Goal: Browse casually: Explore the website without a specific task or goal

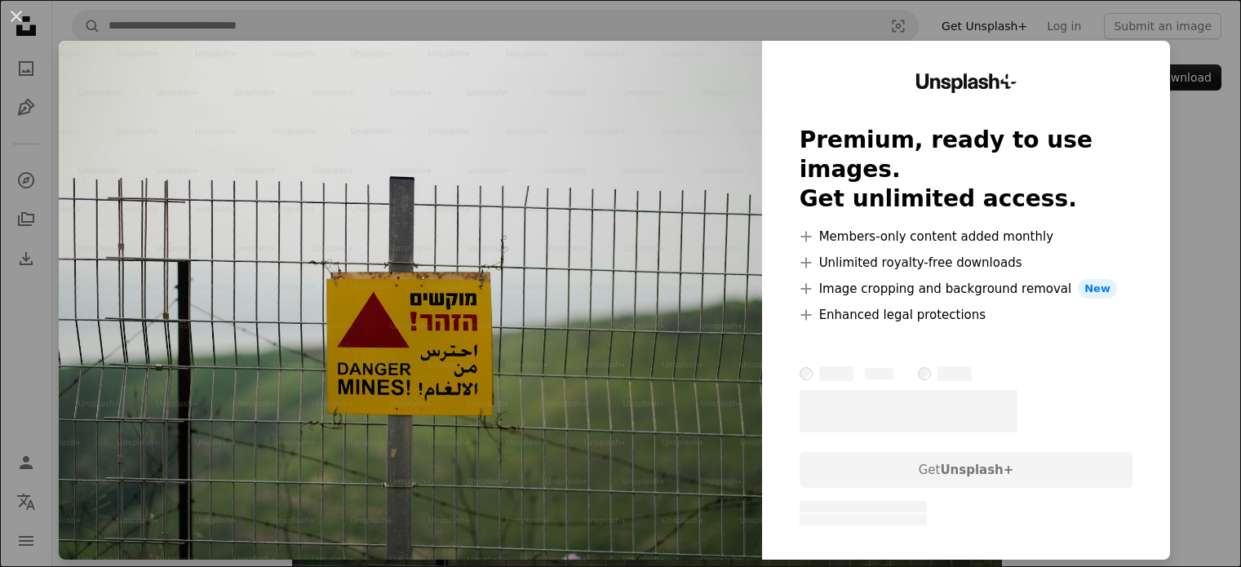
scroll to position [163, 0]
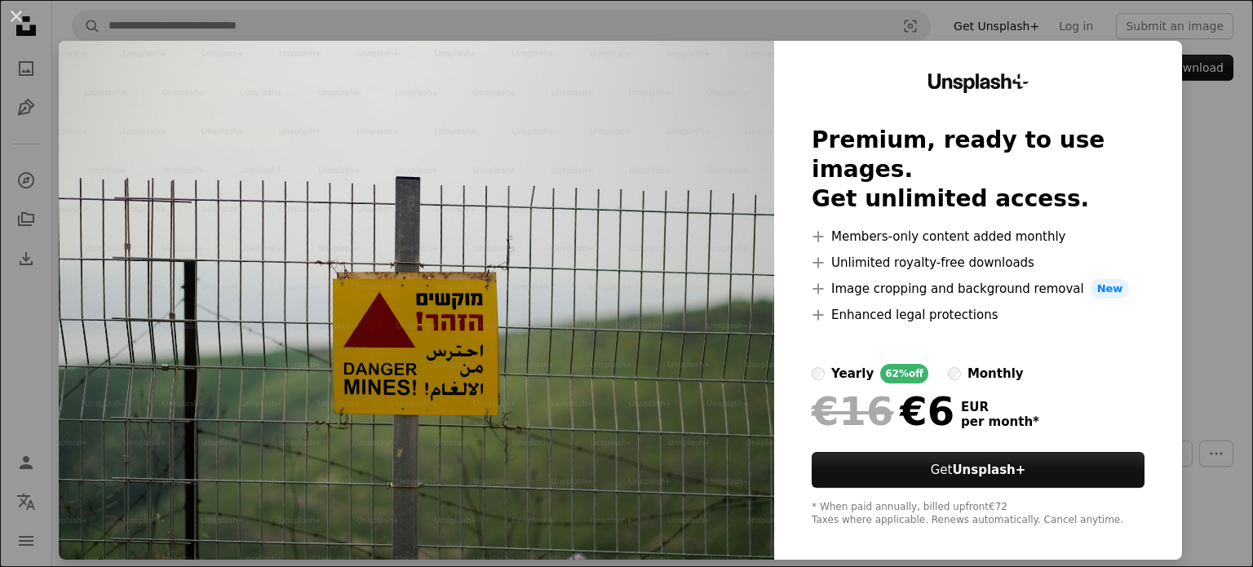
click at [1197, 203] on div "An X shape Unsplash+ Premium, ready to use images. Get unlimited access. A plus…" at bounding box center [626, 283] width 1253 height 567
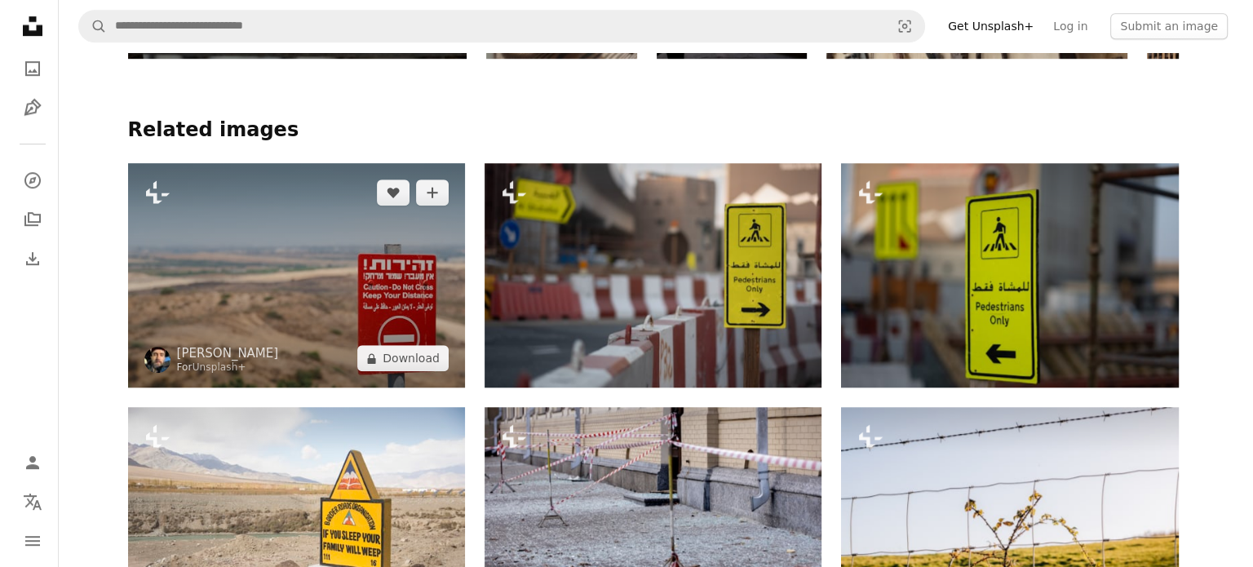
scroll to position [1181, 0]
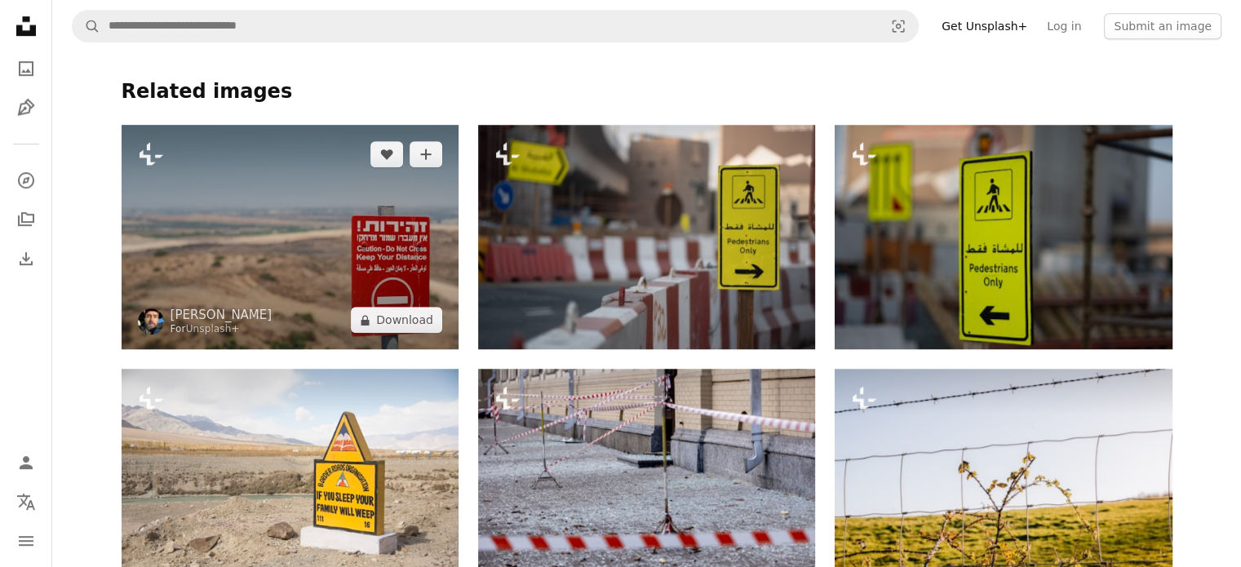
click at [365, 200] on img at bounding box center [290, 237] width 337 height 224
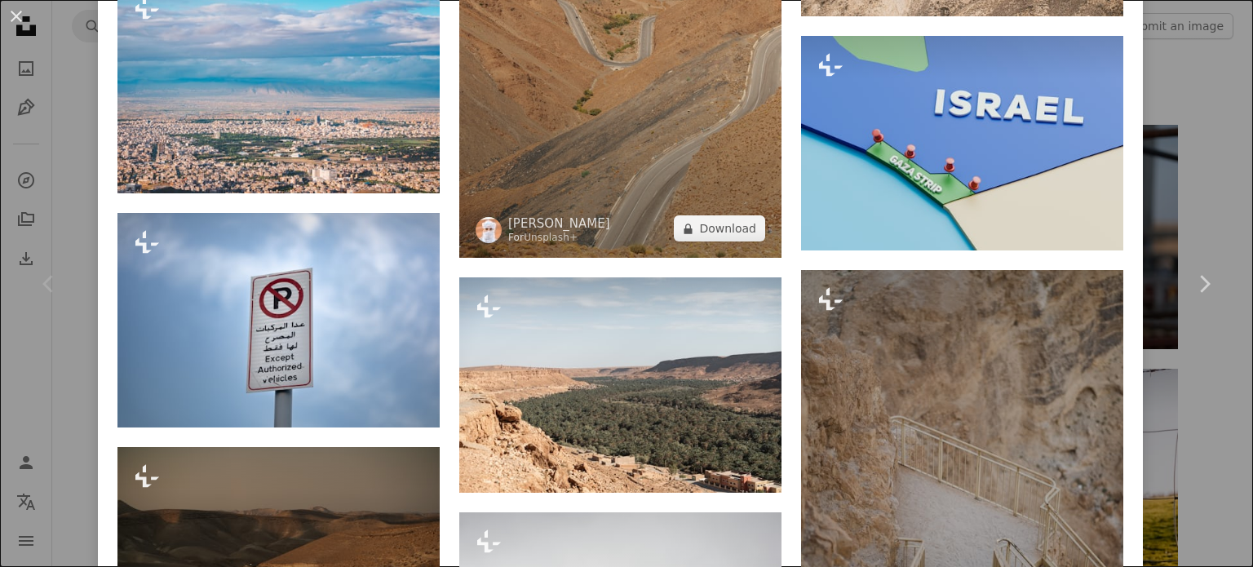
scroll to position [1713, 0]
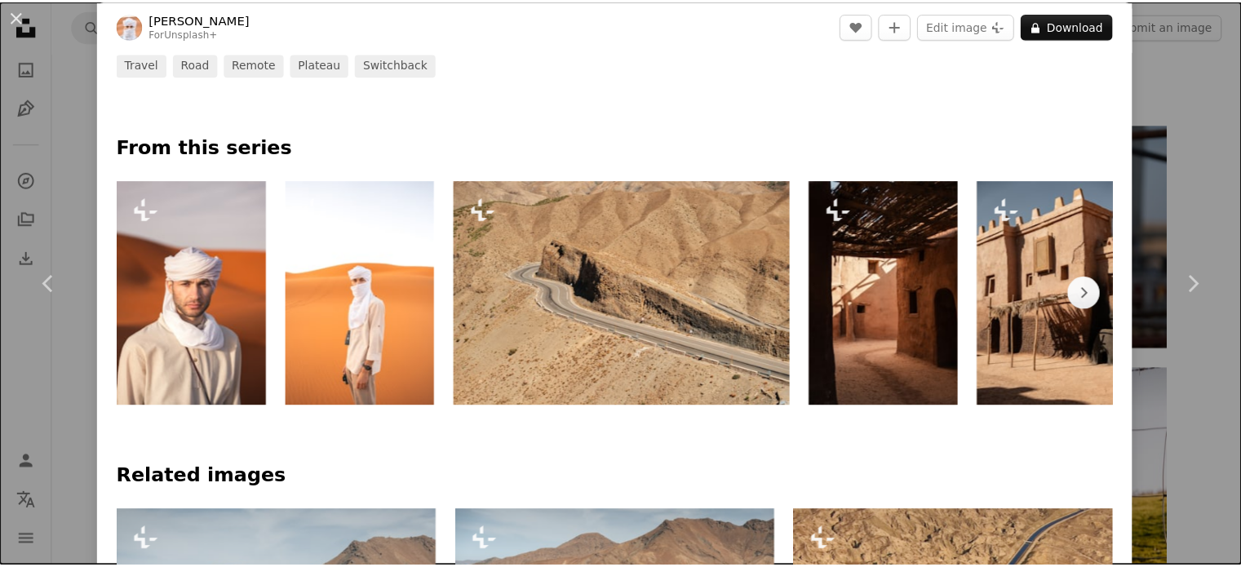
scroll to position [653, 0]
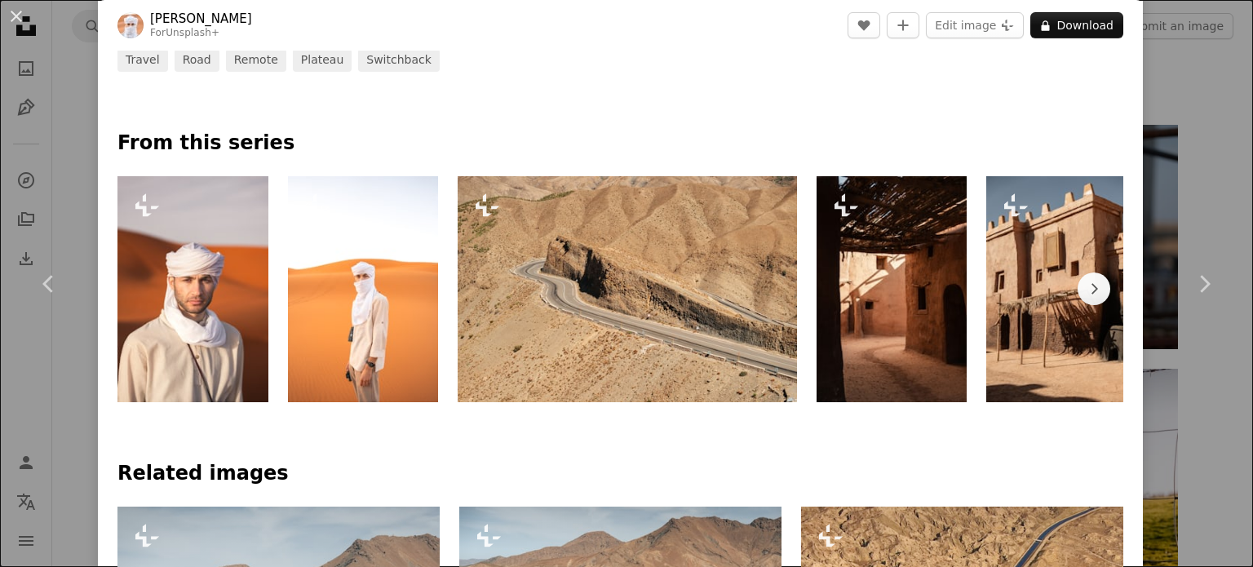
click at [1198, 110] on div "An X shape Chevron left Chevron right Ahmed For Unsplash+ A heart A plus sign E…" at bounding box center [626, 283] width 1253 height 567
